Goal: Ask a question: Seek information or help from site administrators or community

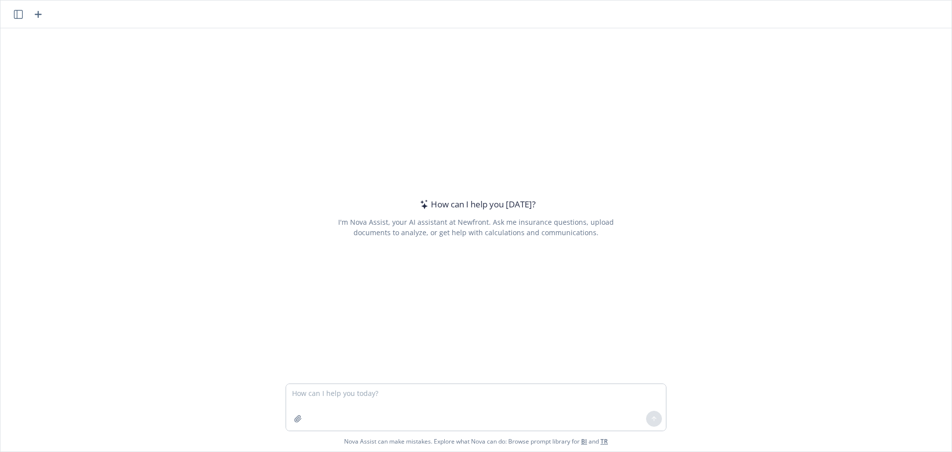
click at [345, 397] on textarea at bounding box center [476, 407] width 380 height 47
click at [318, 399] on textarea at bounding box center [476, 407] width 380 height 47
type textarea "what is 6 weeks from [DATE]"
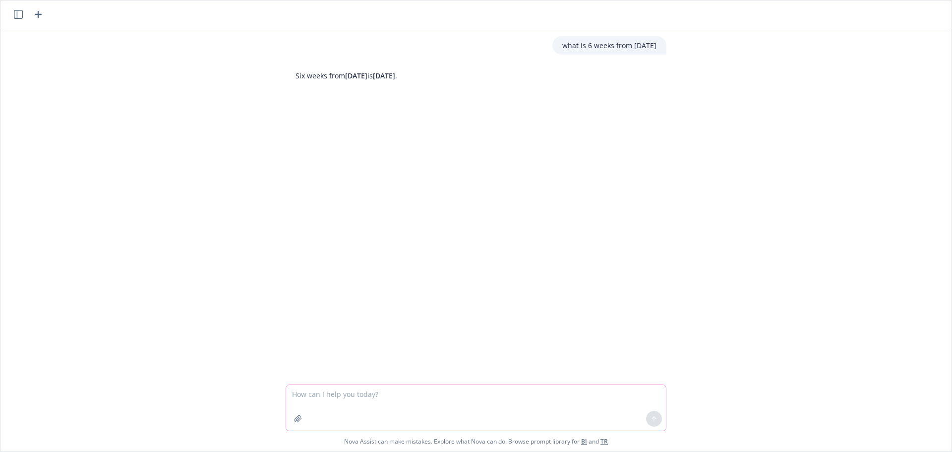
drag, startPoint x: 411, startPoint y: 398, endPoint x: 405, endPoint y: 398, distance: 5.5
click at [411, 398] on textarea at bounding box center [476, 408] width 380 height 46
type textarea "what is 7 weeks from [DATE]"
click at [314, 398] on textarea at bounding box center [476, 408] width 380 height 46
type textarea "what is 7 weeks from [DATE]"
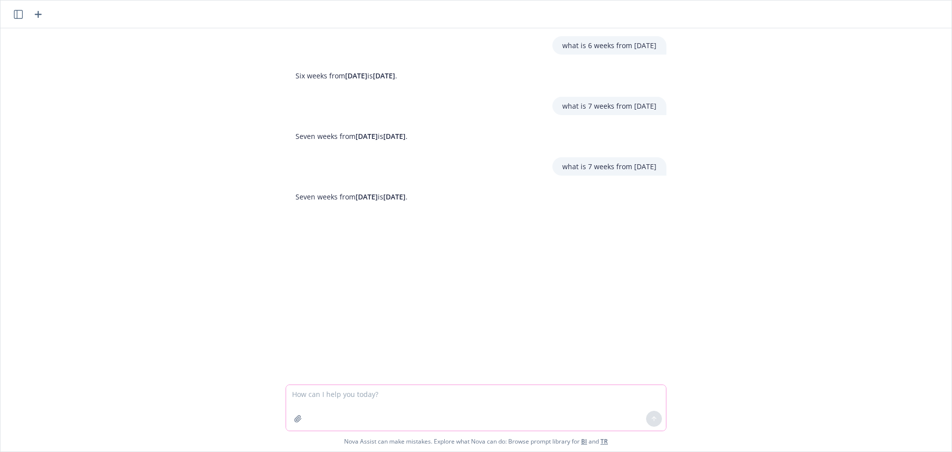
click at [401, 398] on textarea at bounding box center [476, 408] width 380 height 46
type textarea "what is 5 weeks from [DATE]'"
click at [336, 394] on textarea at bounding box center [476, 408] width 380 height 46
type textarea "what is 12 weeks from 7/21"
